Goal: Task Accomplishment & Management: Manage account settings

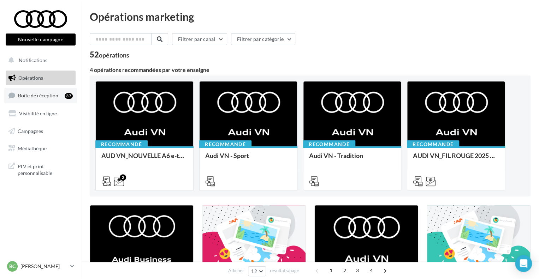
click at [41, 95] on span "Boîte de réception" at bounding box center [38, 96] width 40 height 6
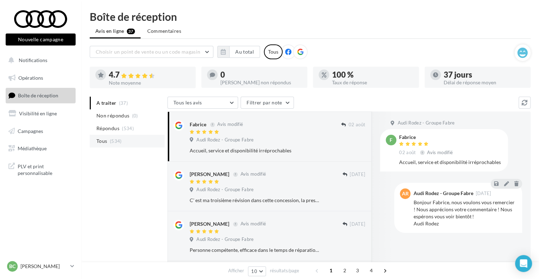
click at [113, 138] on li "Tous (534)" at bounding box center [127, 141] width 75 height 13
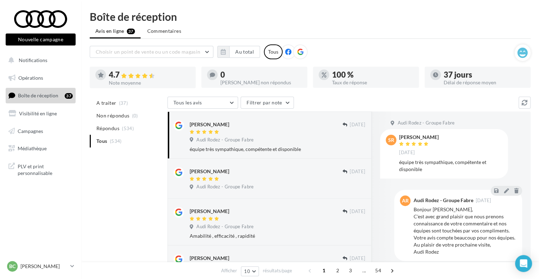
click at [140, 139] on ul "A traiter (37) Non répondus (0) Répondus (534) Tous (534)" at bounding box center [127, 122] width 75 height 51
